Goal: Information Seeking & Learning: Learn about a topic

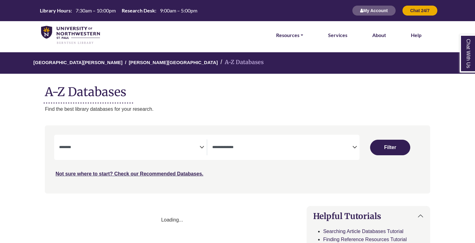
select select "Database Subject Filter"
select select "Database Types Filter"
select select "Database Subject Filter"
select select "Database Types Filter"
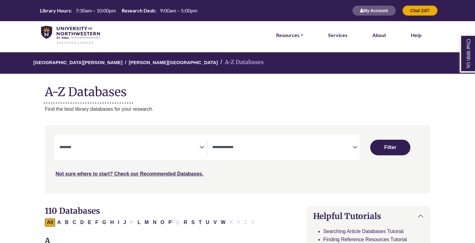
click at [155, 155] on span "Search filters" at bounding box center [129, 148] width 140 height 16
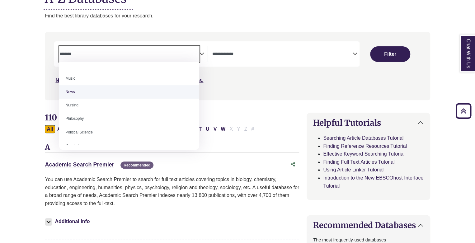
scroll to position [436, 0]
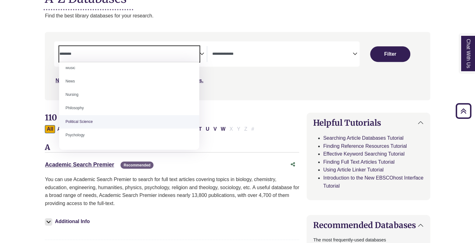
select select "******"
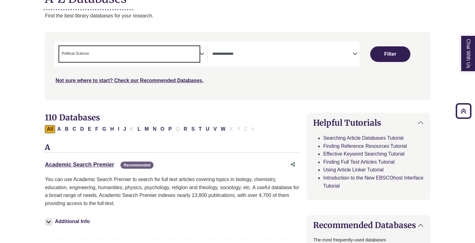
scroll to position [217, 0]
click at [386, 53] on button "Filter" at bounding box center [390, 54] width 40 height 16
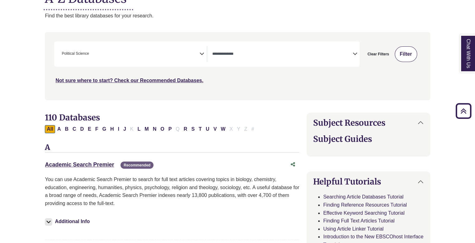
select select "Database Types Filter"
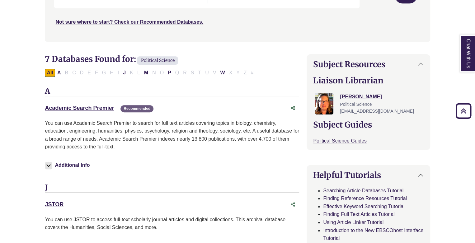
scroll to position [156, 0]
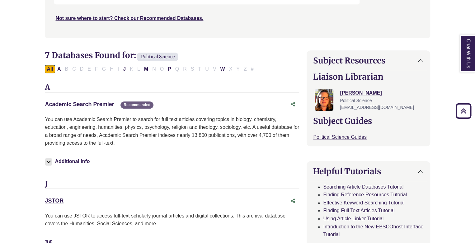
click at [77, 102] on link "Academic Search Premier This link opens in a new window" at bounding box center [79, 104] width 69 height 6
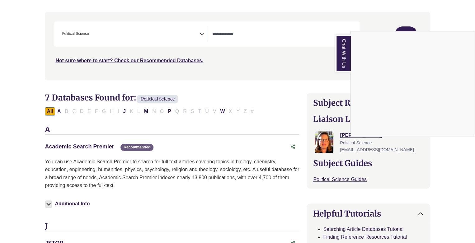
scroll to position [0, 0]
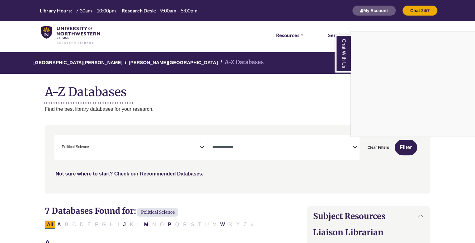
click at [318, 154] on div "Chat With Us" at bounding box center [237, 121] width 475 height 243
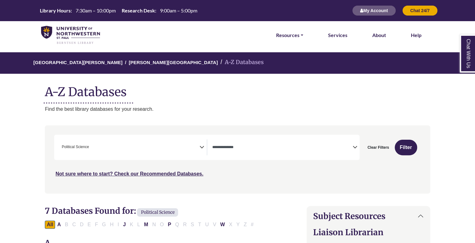
click at [164, 148] on span "× Political Science" at bounding box center [129, 148] width 140 height 16
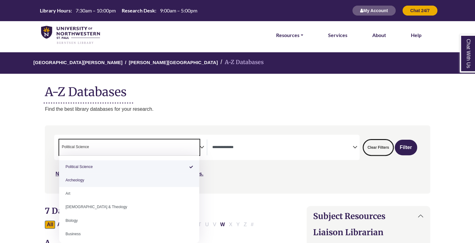
click at [389, 147] on button "Clear Filters" at bounding box center [379, 148] width 30 height 16
select select "Database Subject Filter"
select select "Database Types Filter"
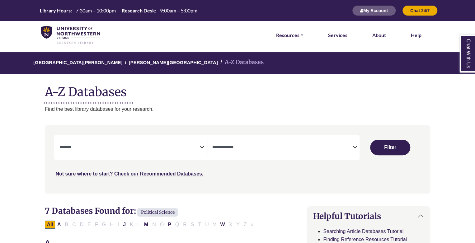
select select "Database Subject Filter"
select select "Database Types Filter"
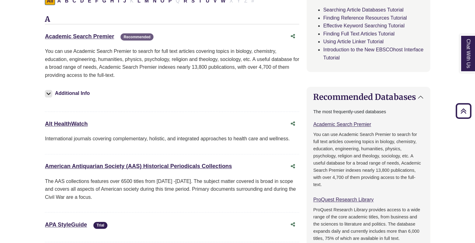
scroll to position [156, 0]
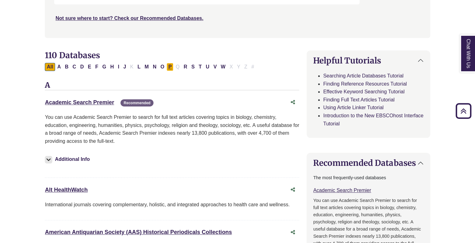
click at [169, 65] on button "P" at bounding box center [170, 67] width 7 height 8
select select "Database Subject Filter"
select select "Database Types Filter"
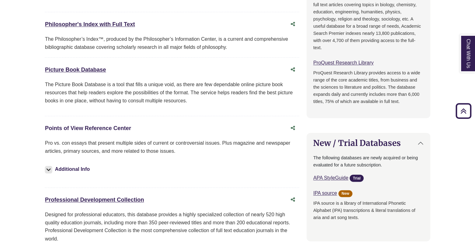
scroll to position [436, 0]
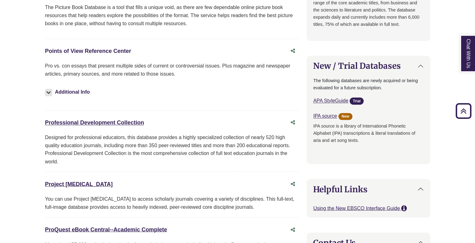
click at [108, 52] on link "Points of View Reference Center This link opens in a new window" at bounding box center [88, 51] width 86 height 6
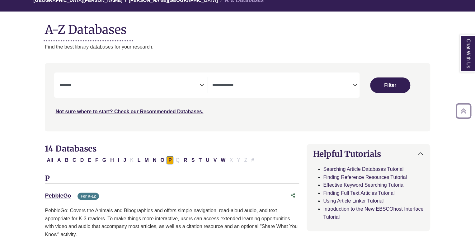
scroll to position [31, 0]
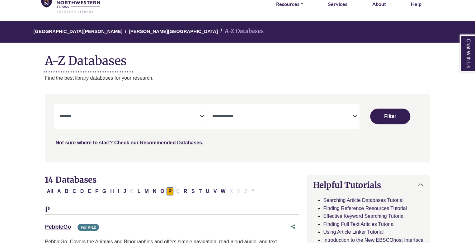
click at [182, 119] on textarea "Search" at bounding box center [129, 116] width 140 height 5
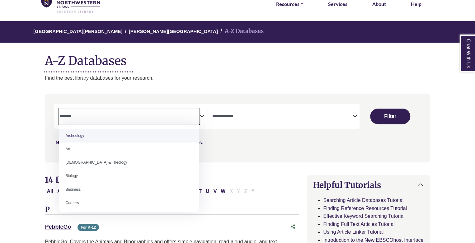
click at [270, 146] on div "Not sure where to start? Check our Recommended Databases." at bounding box center [191, 140] width 275 height 13
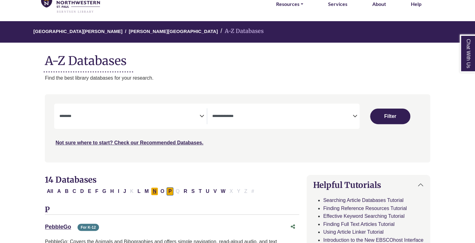
click at [151, 190] on button "N" at bounding box center [154, 192] width 7 height 8
select select "Database Subject Filter"
select select "Database Types Filter"
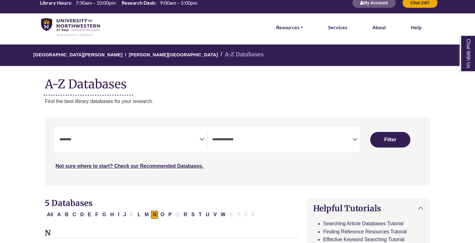
scroll to position [31, 0]
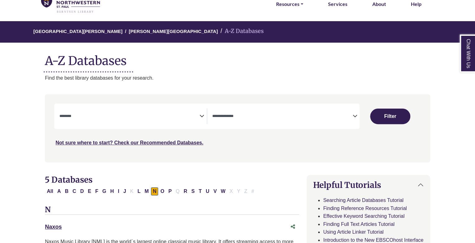
click at [201, 119] on icon "Search filters" at bounding box center [202, 115] width 5 height 9
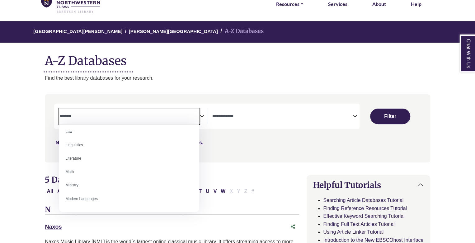
scroll to position [374, 0]
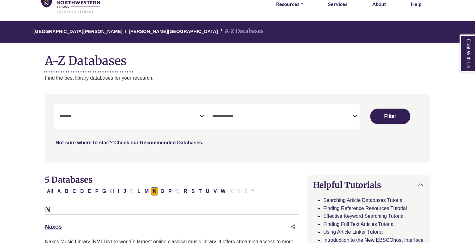
click at [298, 147] on div "Search filters" at bounding box center [238, 128] width 378 height 63
click at [386, 119] on button "Filter" at bounding box center [390, 117] width 40 height 16
select select "Database Subject Filter"
select select "Database Types Filter"
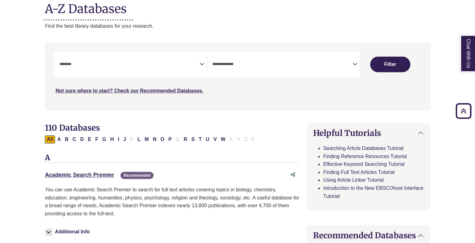
scroll to position [62, 0]
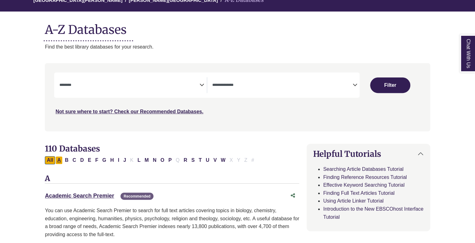
click at [57, 162] on button "A" at bounding box center [58, 160] width 7 height 8
select select "Database Subject Filter"
select select "Database Types Filter"
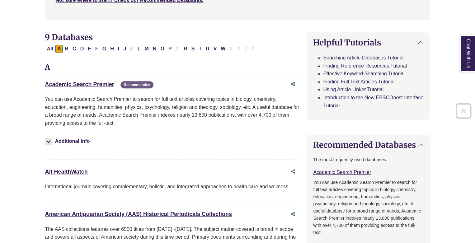
scroll to position [187, 0]
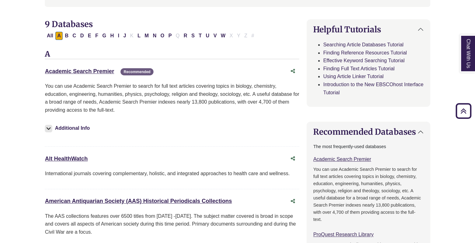
click at [83, 67] on div "Academic Search Premier This link opens in a new window Recommended" at bounding box center [166, 71] width 242 height 9
click at [92, 73] on link "Academic Search Premier This link opens in a new window" at bounding box center [79, 71] width 69 height 6
click at [88, 69] on link "Academic Search Premier This link opens in a new window" at bounding box center [79, 71] width 69 height 6
click at [80, 70] on link "Academic Search Premier This link opens in a new window" at bounding box center [79, 71] width 69 height 6
